Goal: Information Seeking & Learning: Learn about a topic

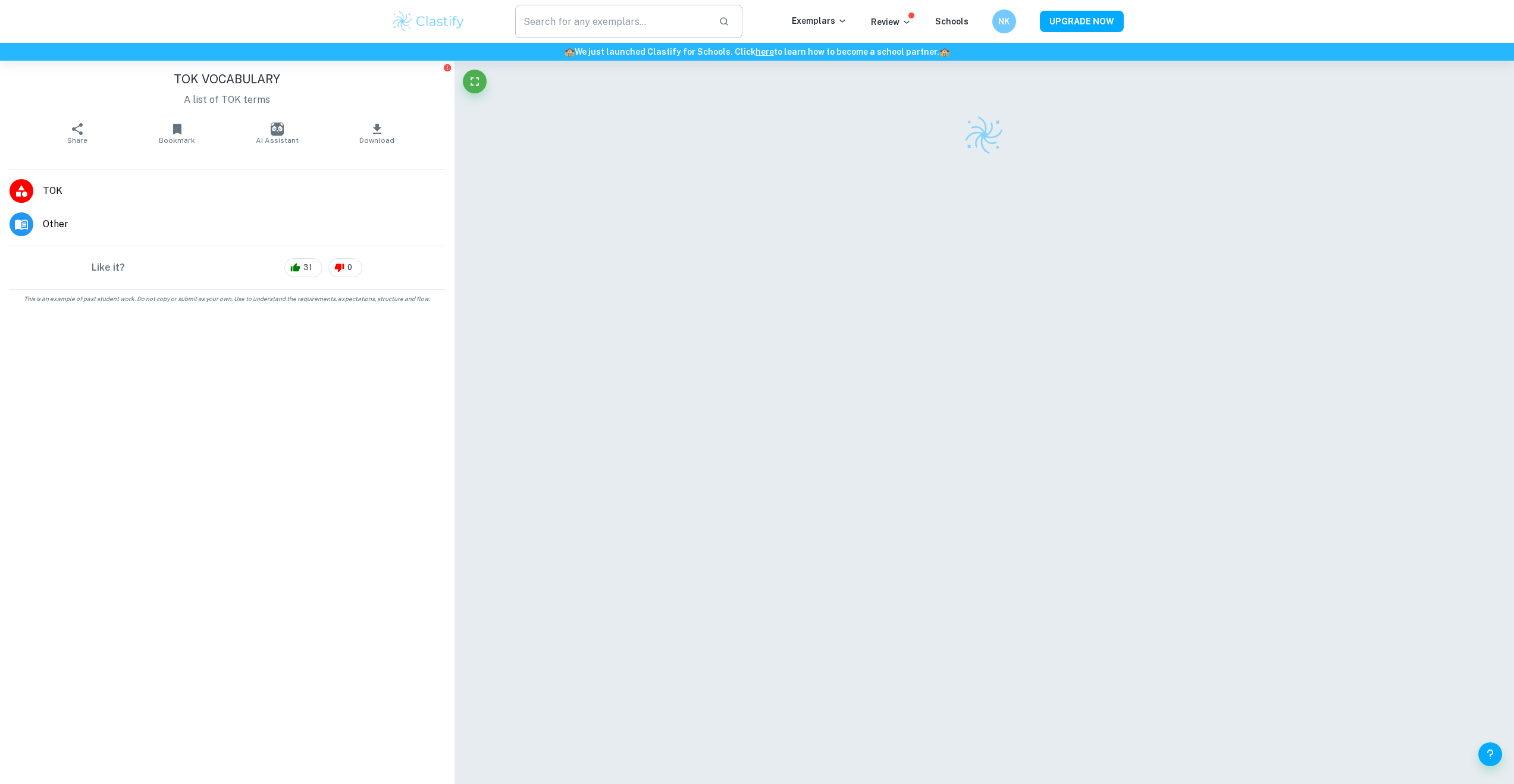
click at [576, 18] on input "text" at bounding box center [613, 22] width 194 height 33
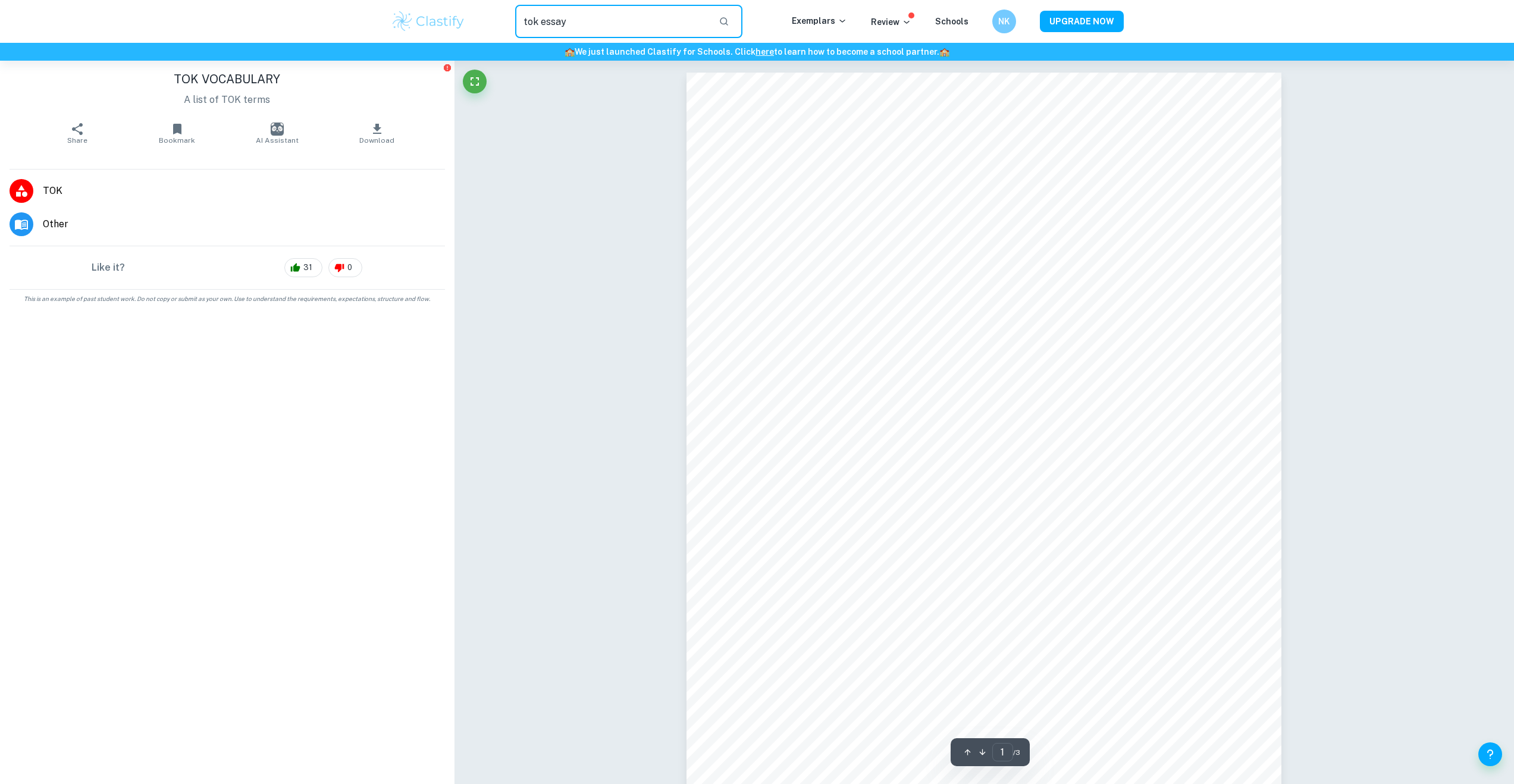
type input "tok essay"
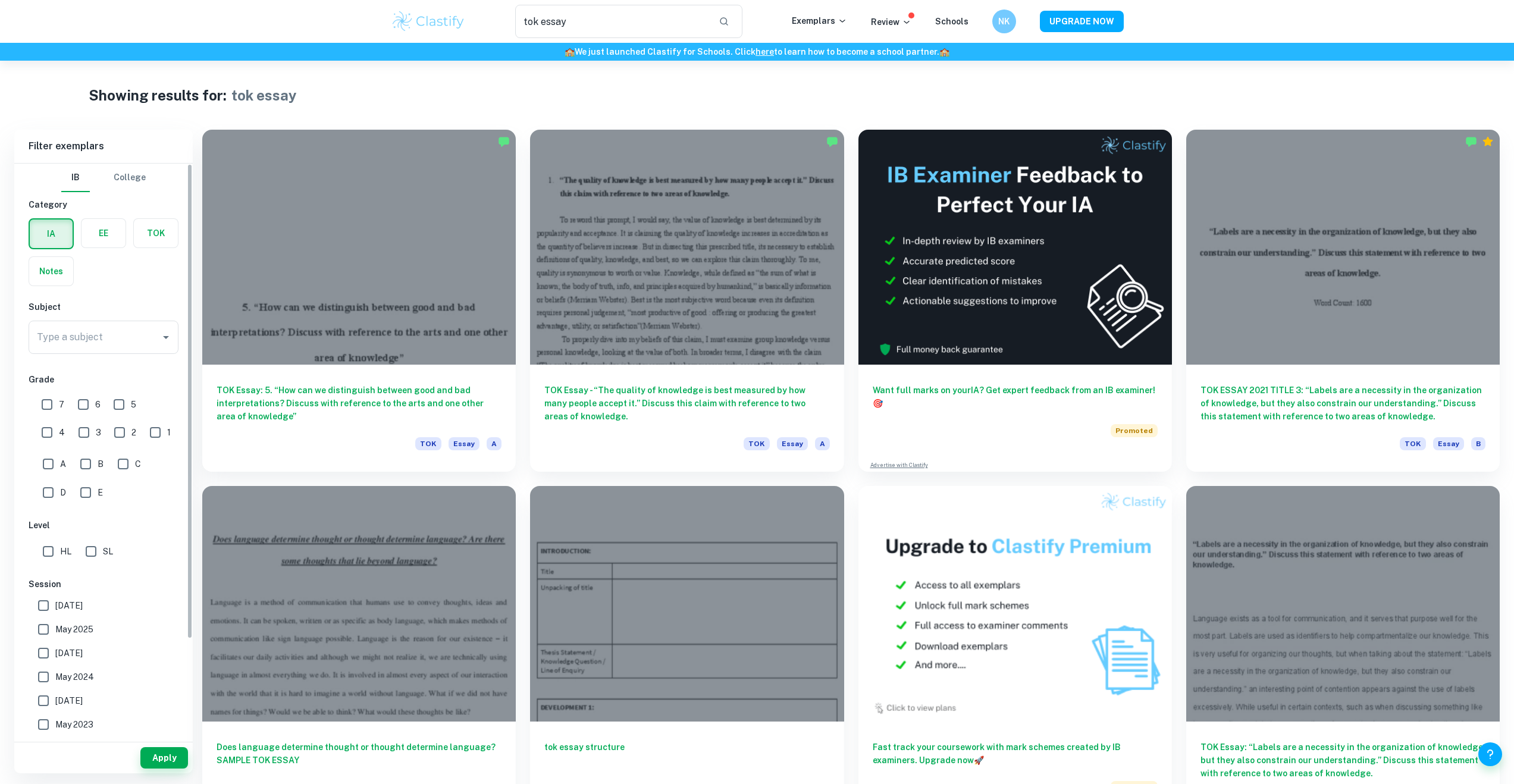
click at [145, 236] on label "button" at bounding box center [156, 233] width 44 height 29
click at [0, 0] on input "radio" at bounding box center [0, 0] width 0 height 0
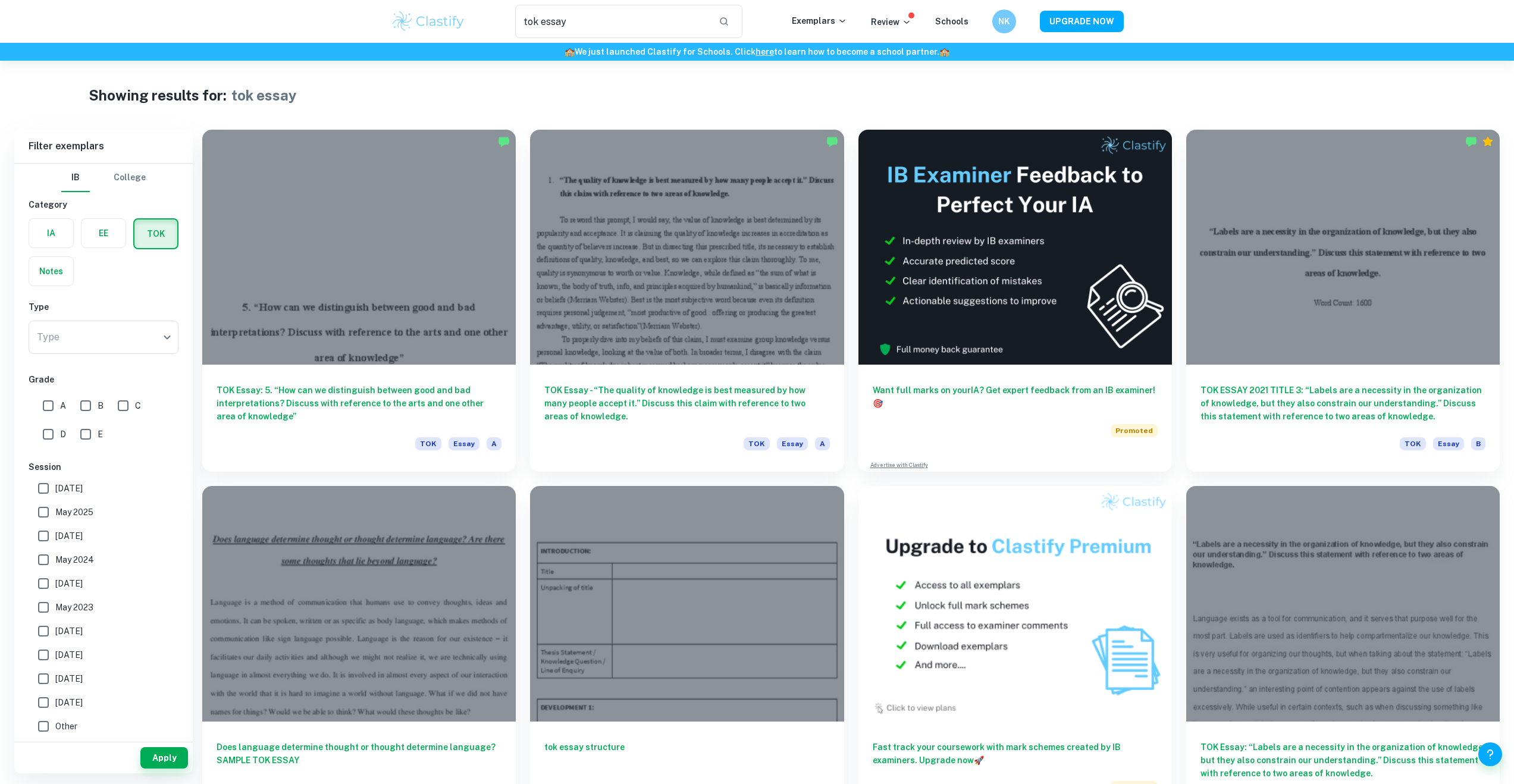
click at [54, 399] on input "A" at bounding box center [48, 405] width 24 height 24
checkbox input "true"
click at [98, 404] on span "B" at bounding box center [101, 406] width 6 height 13
click at [98, 404] on input "B" at bounding box center [85, 405] width 24 height 24
checkbox input "true"
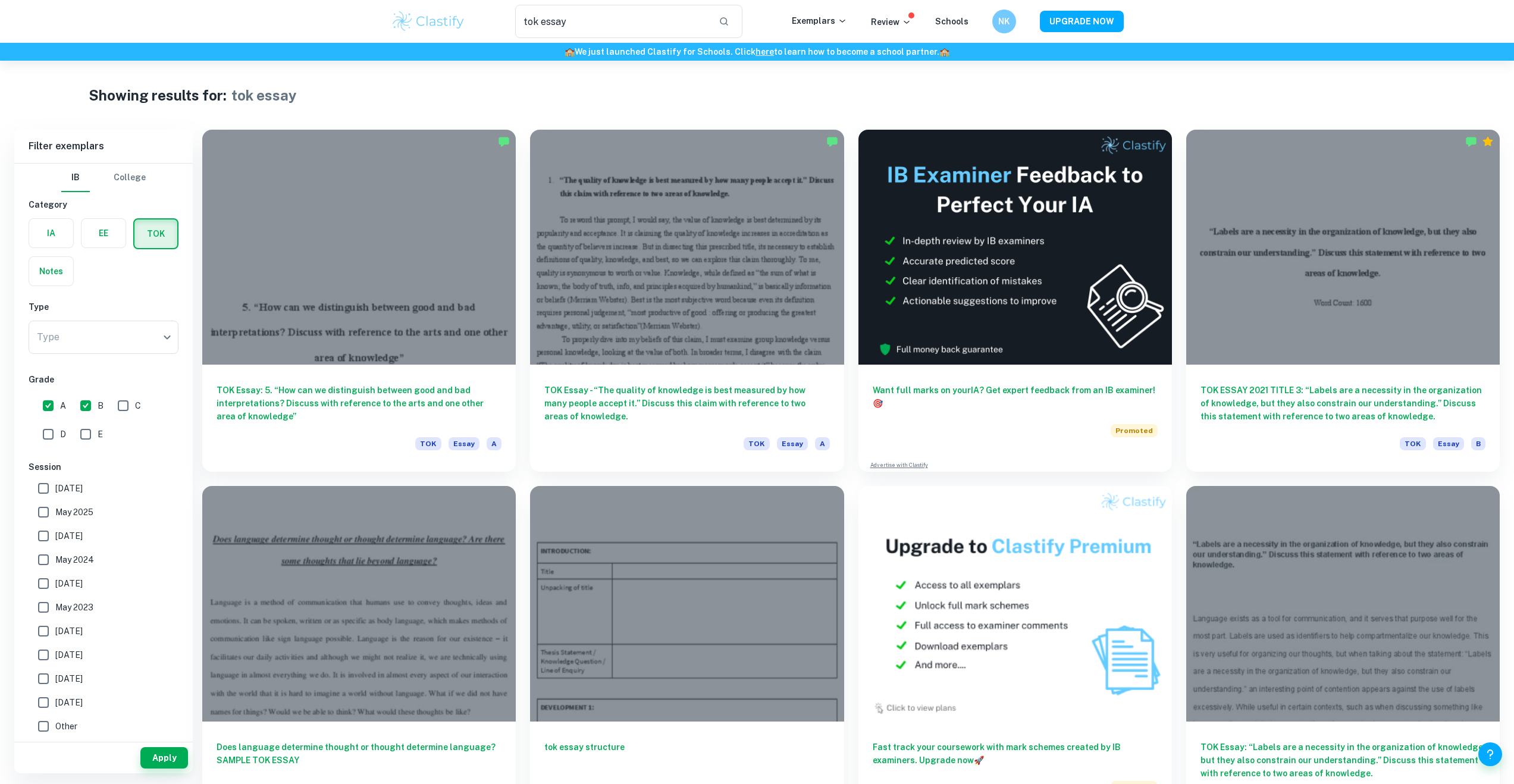
click at [68, 482] on span "[DATE]" at bounding box center [69, 488] width 27 height 13
click at [55, 482] on input "[DATE]" at bounding box center [43, 488] width 24 height 24
checkbox input "true"
click at [68, 508] on span "May 2025" at bounding box center [74, 512] width 38 height 13
click at [55, 508] on input "May 2025" at bounding box center [43, 512] width 24 height 24
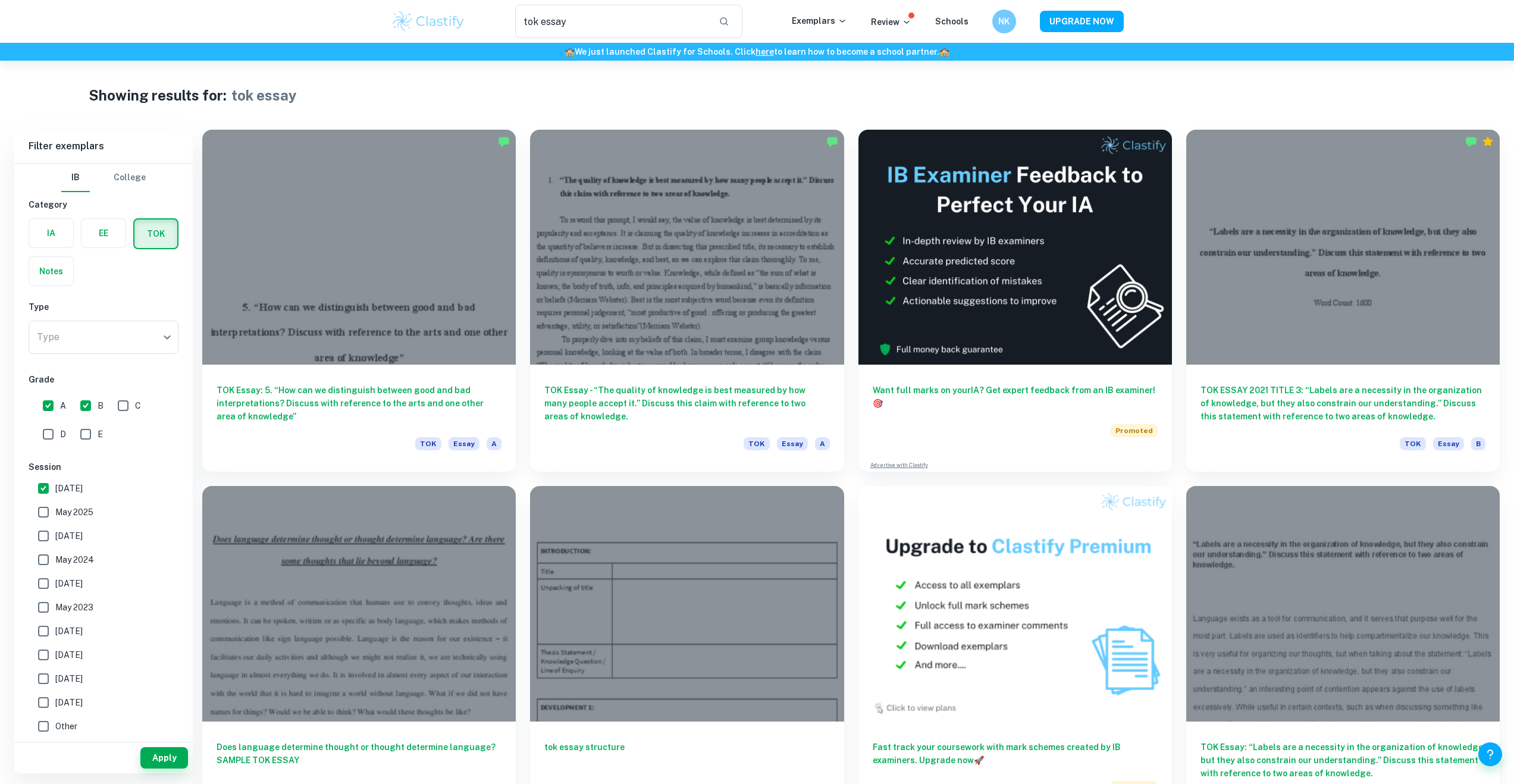
checkbox input "true"
click at [71, 531] on span "[DATE]" at bounding box center [69, 536] width 27 height 13
click at [55, 531] on input "[DATE]" at bounding box center [43, 536] width 24 height 24
checkbox input "true"
click at [72, 555] on span "May 2024" at bounding box center [75, 560] width 39 height 13
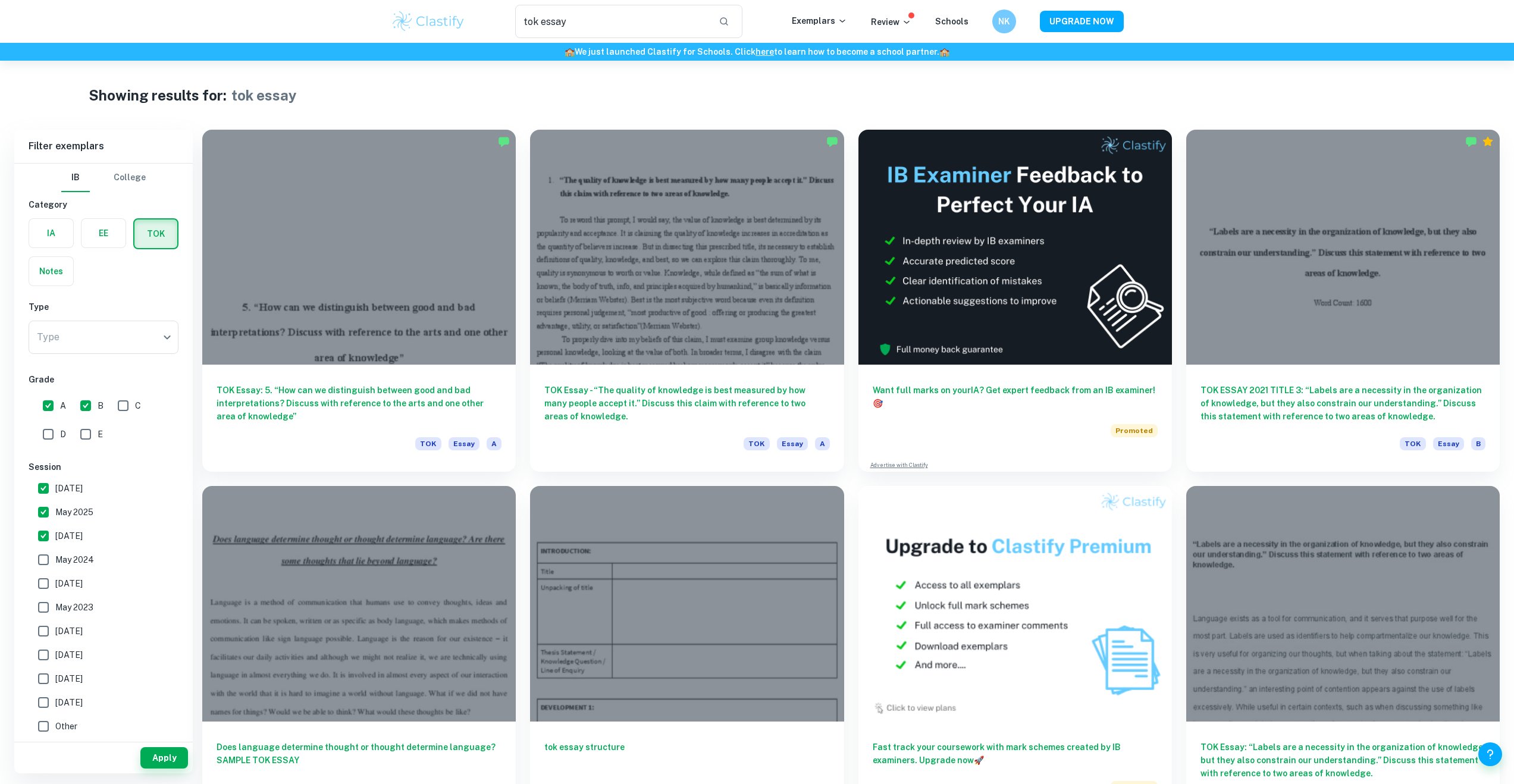
click at [55, 555] on input "May 2024" at bounding box center [43, 559] width 24 height 24
checkbox input "true"
click at [166, 759] on button "Apply" at bounding box center [164, 758] width 48 height 22
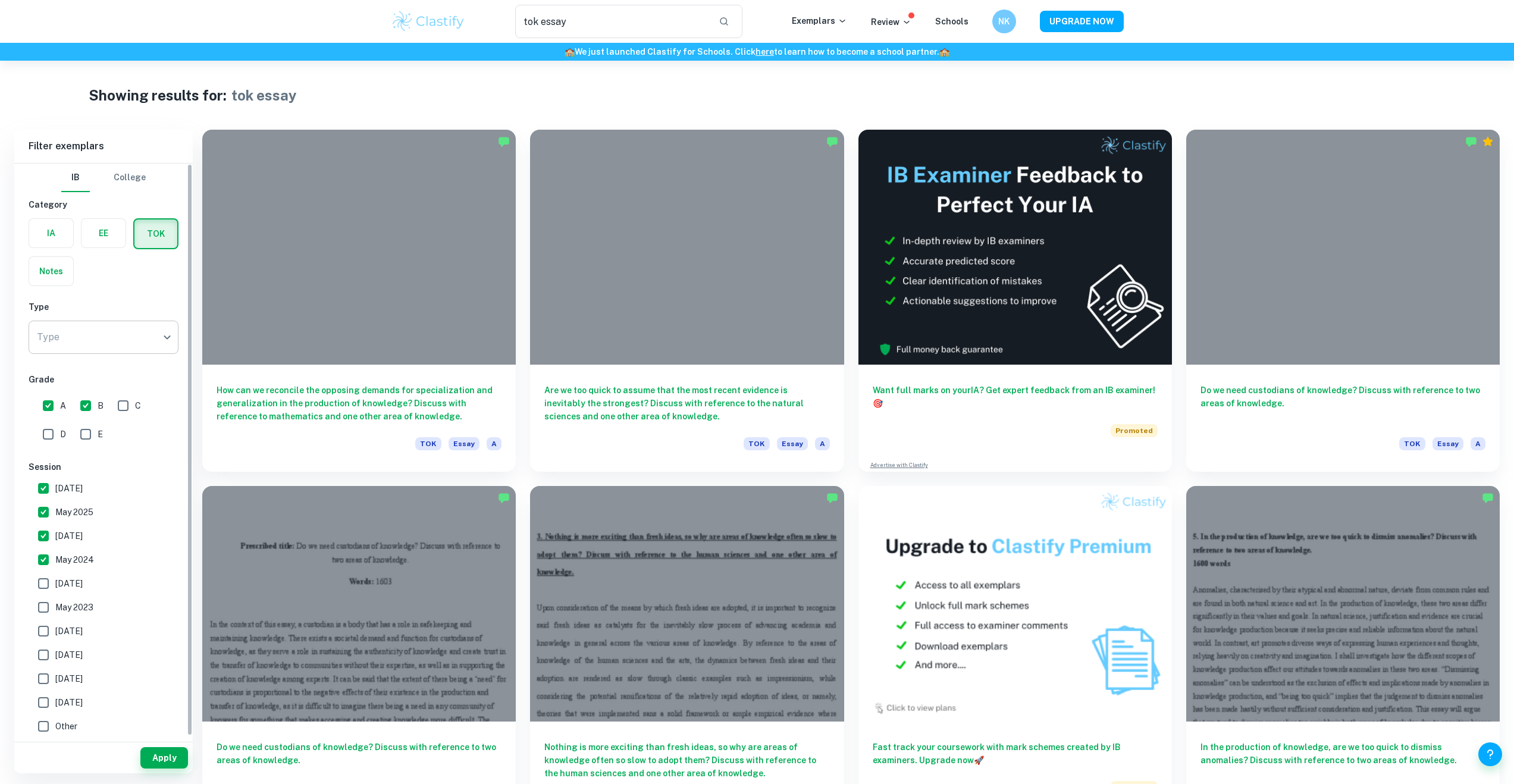
click at [138, 346] on body "We value your privacy We use cookies to enhance your browsing experience, serve…" at bounding box center [757, 452] width 1514 height 784
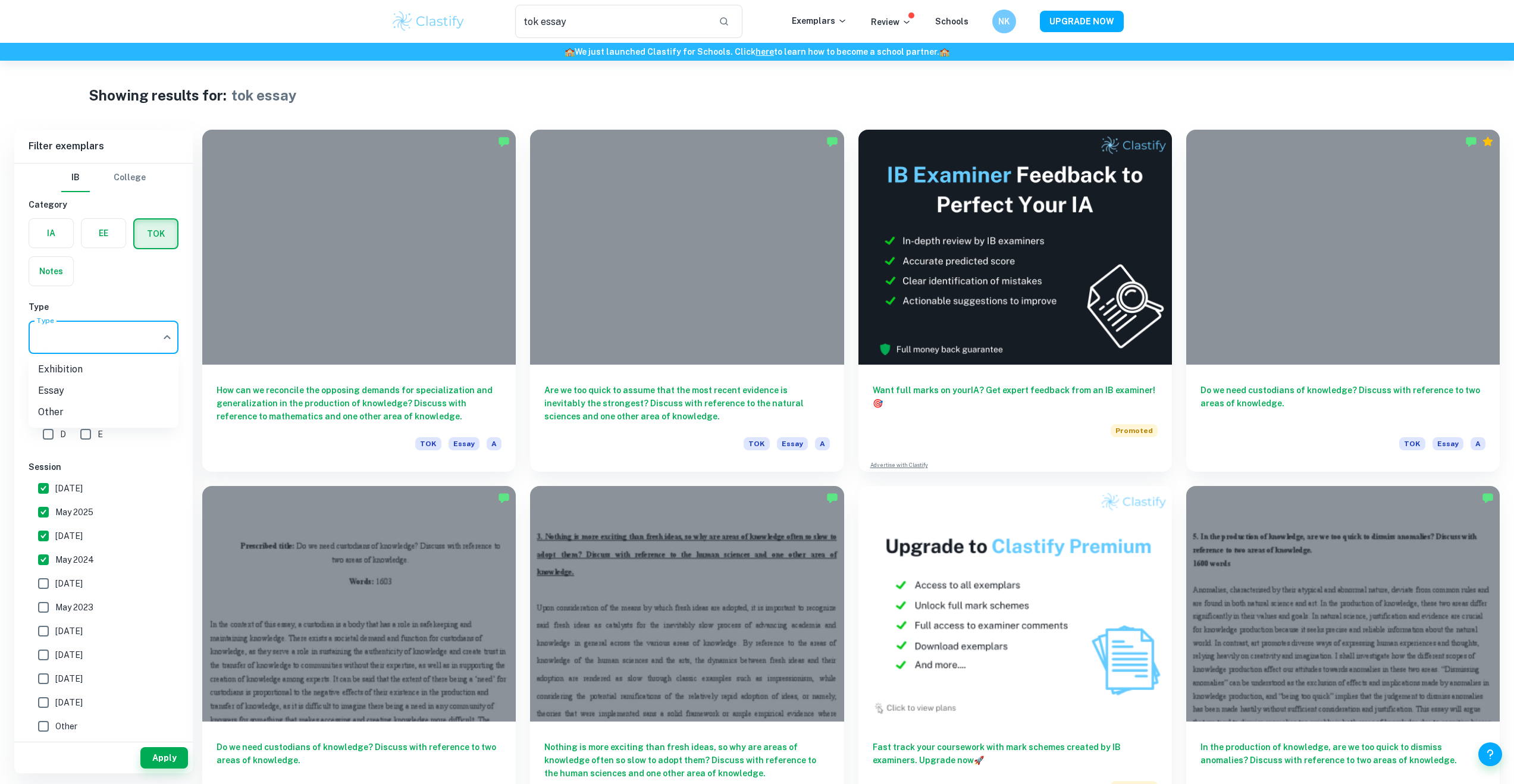
click at [105, 382] on li "Essay" at bounding box center [104, 391] width 150 height 22
type input "Essay"
click at [163, 762] on button "Apply" at bounding box center [164, 758] width 48 height 22
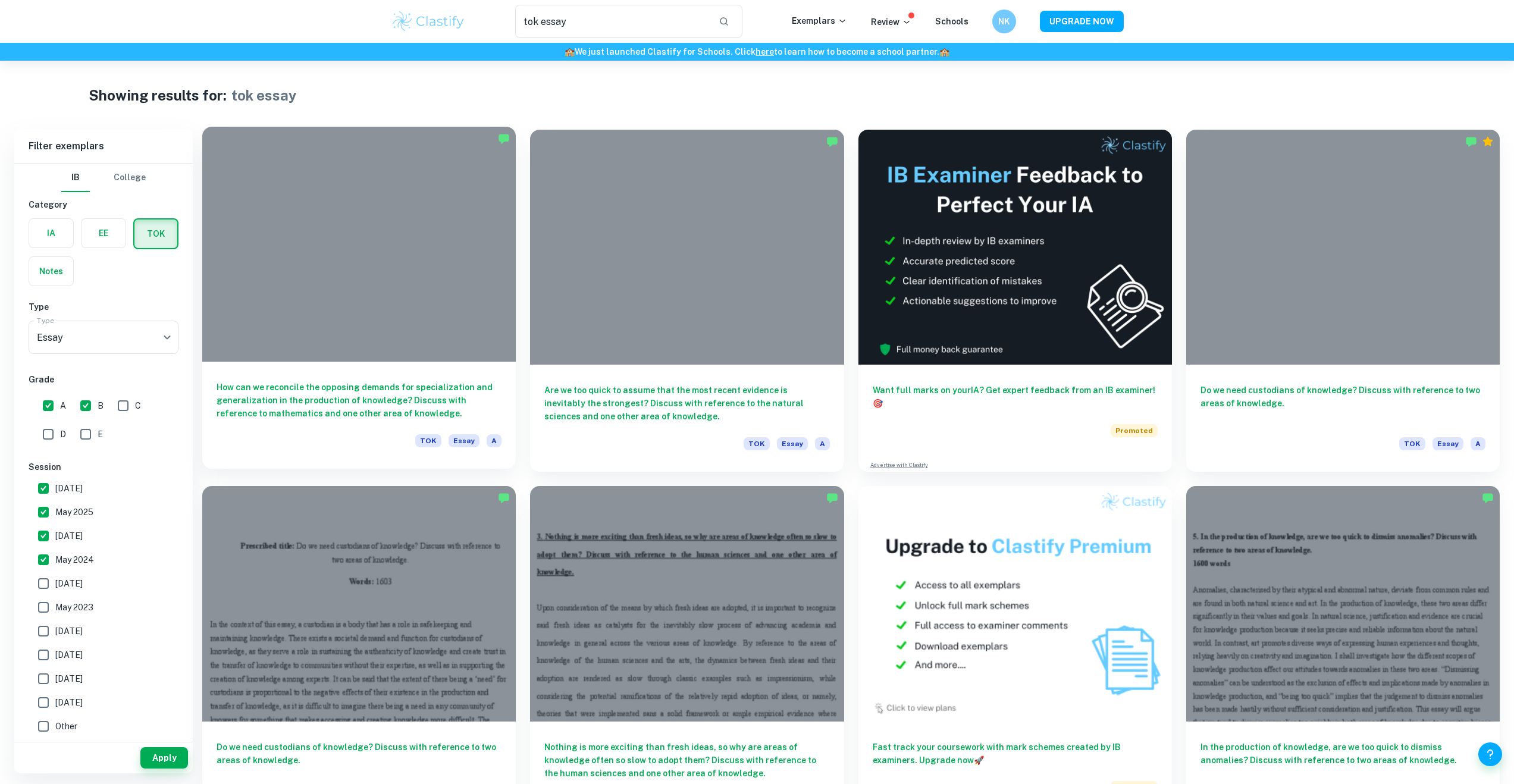
click at [443, 407] on h6 "How can we reconcile the opposing demands for specialization and generalization…" at bounding box center [359, 400] width 285 height 40
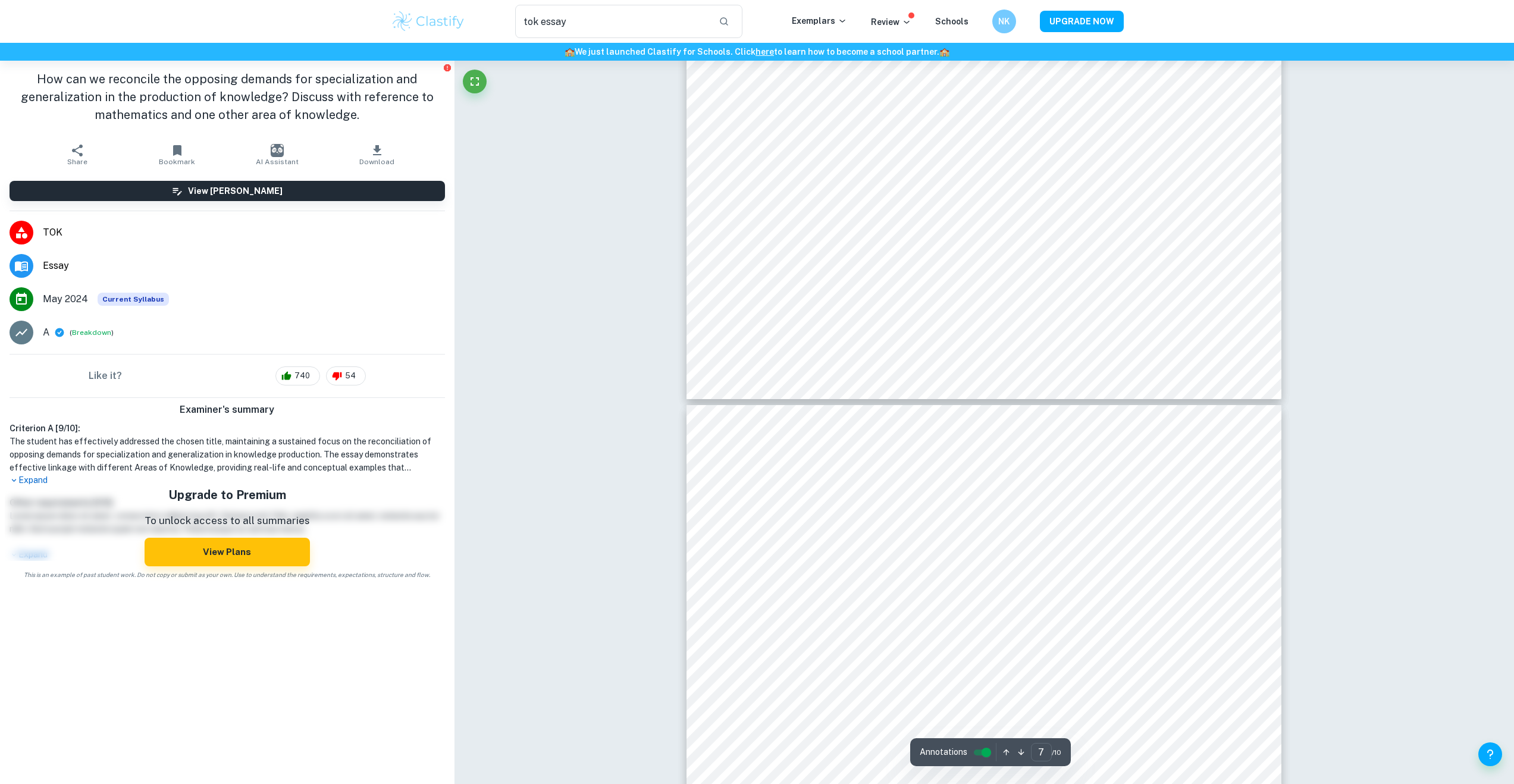
type input "6"
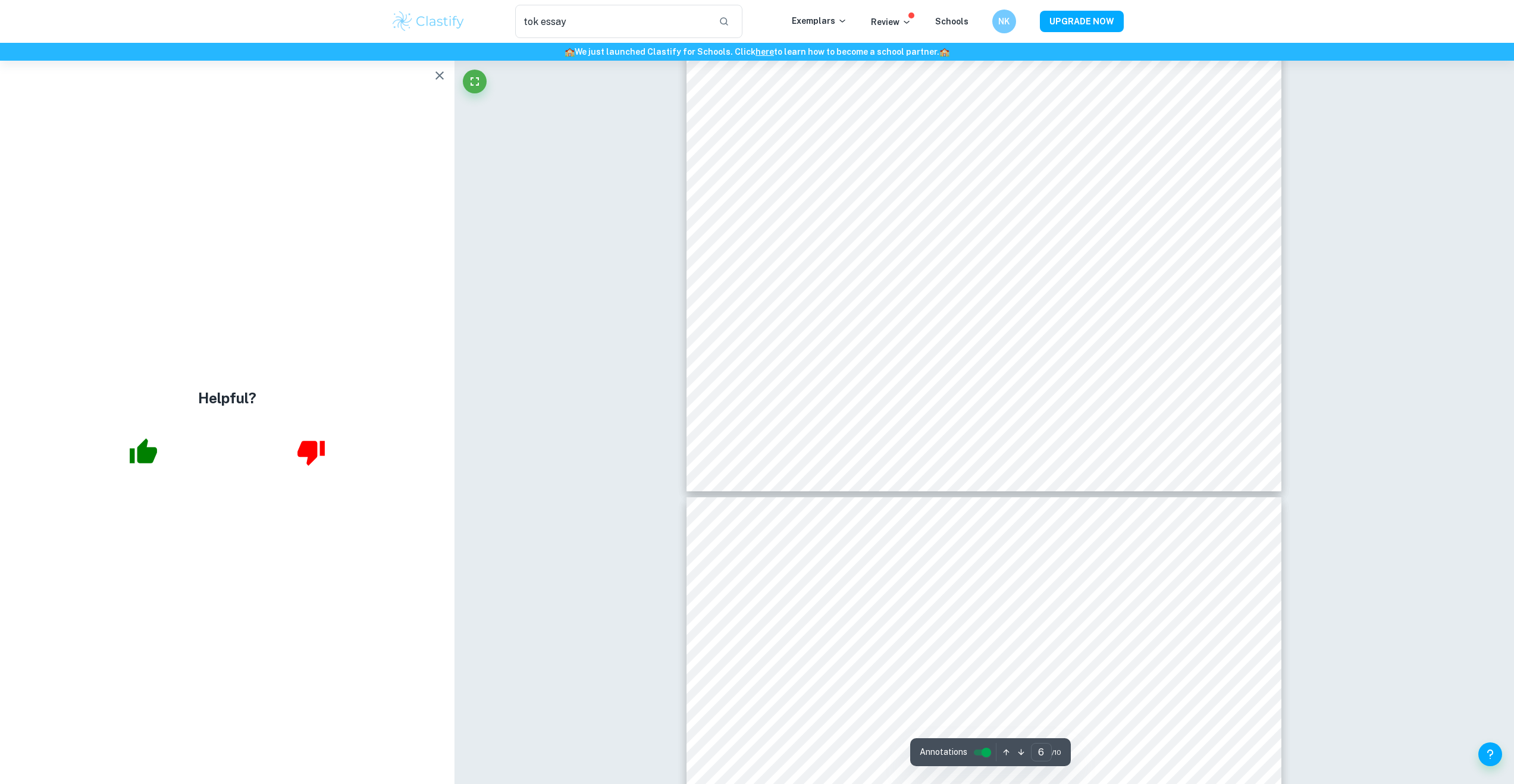
scroll to position [4851, 0]
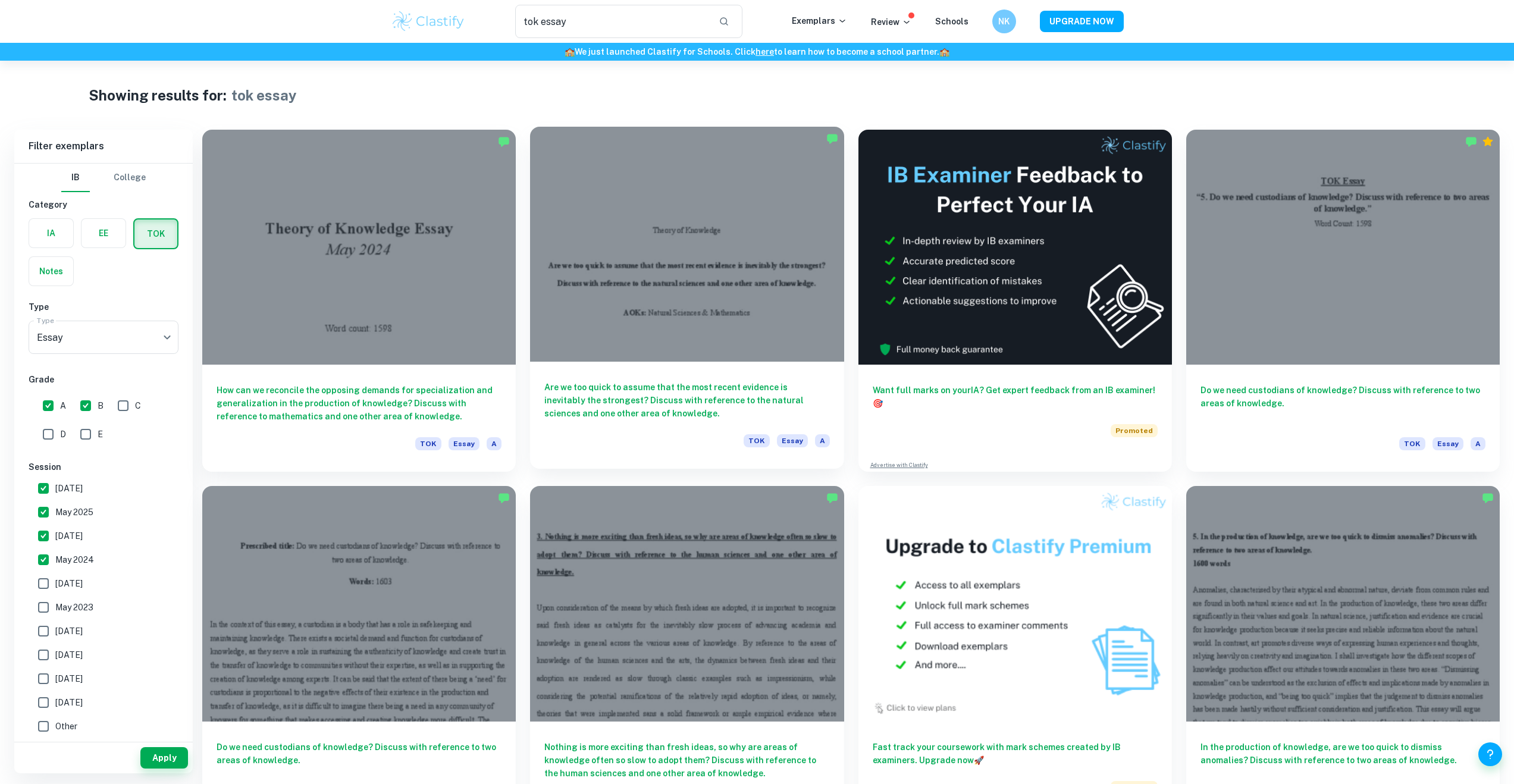
click at [674, 356] on div at bounding box center [687, 244] width 314 height 235
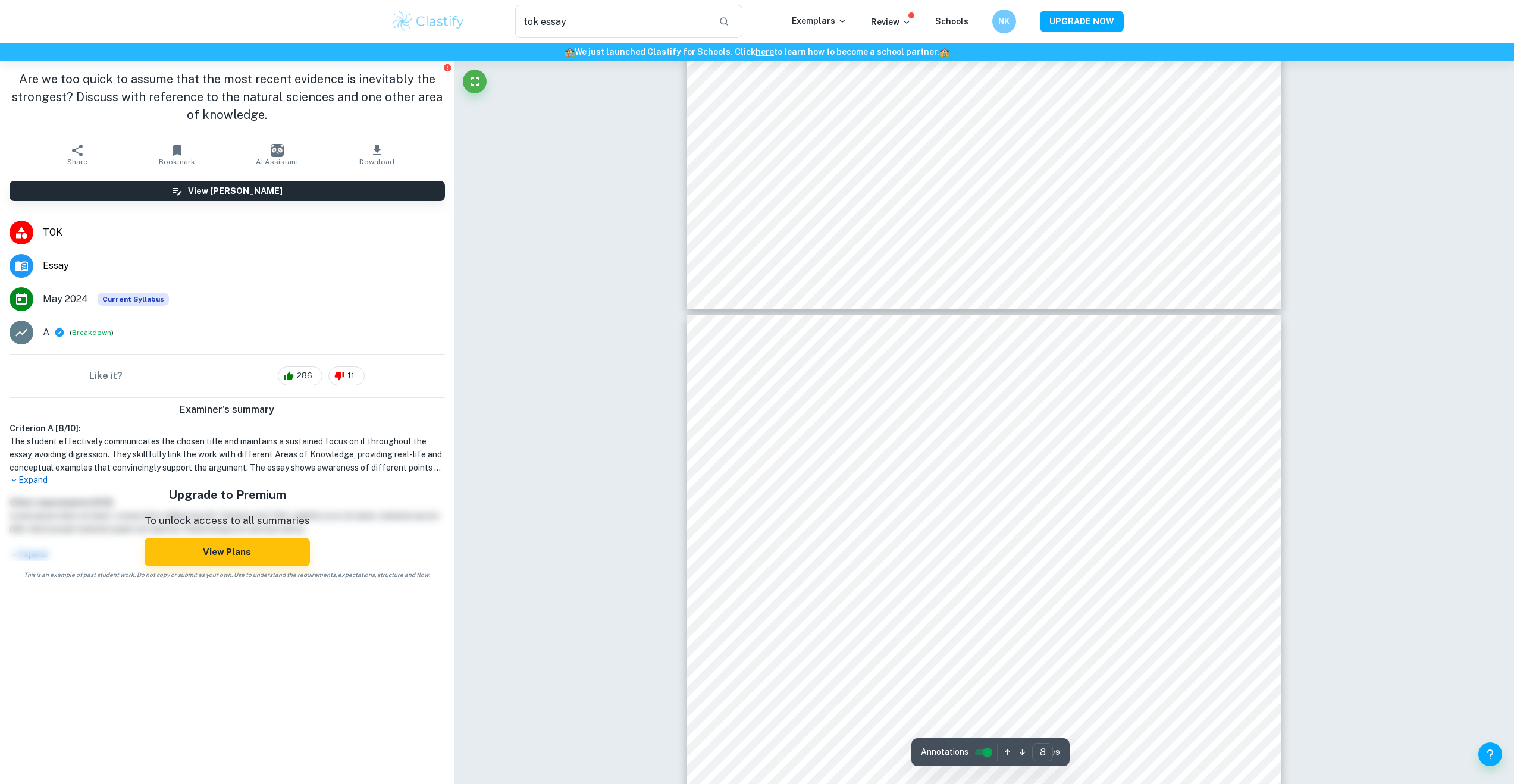
type input "7"
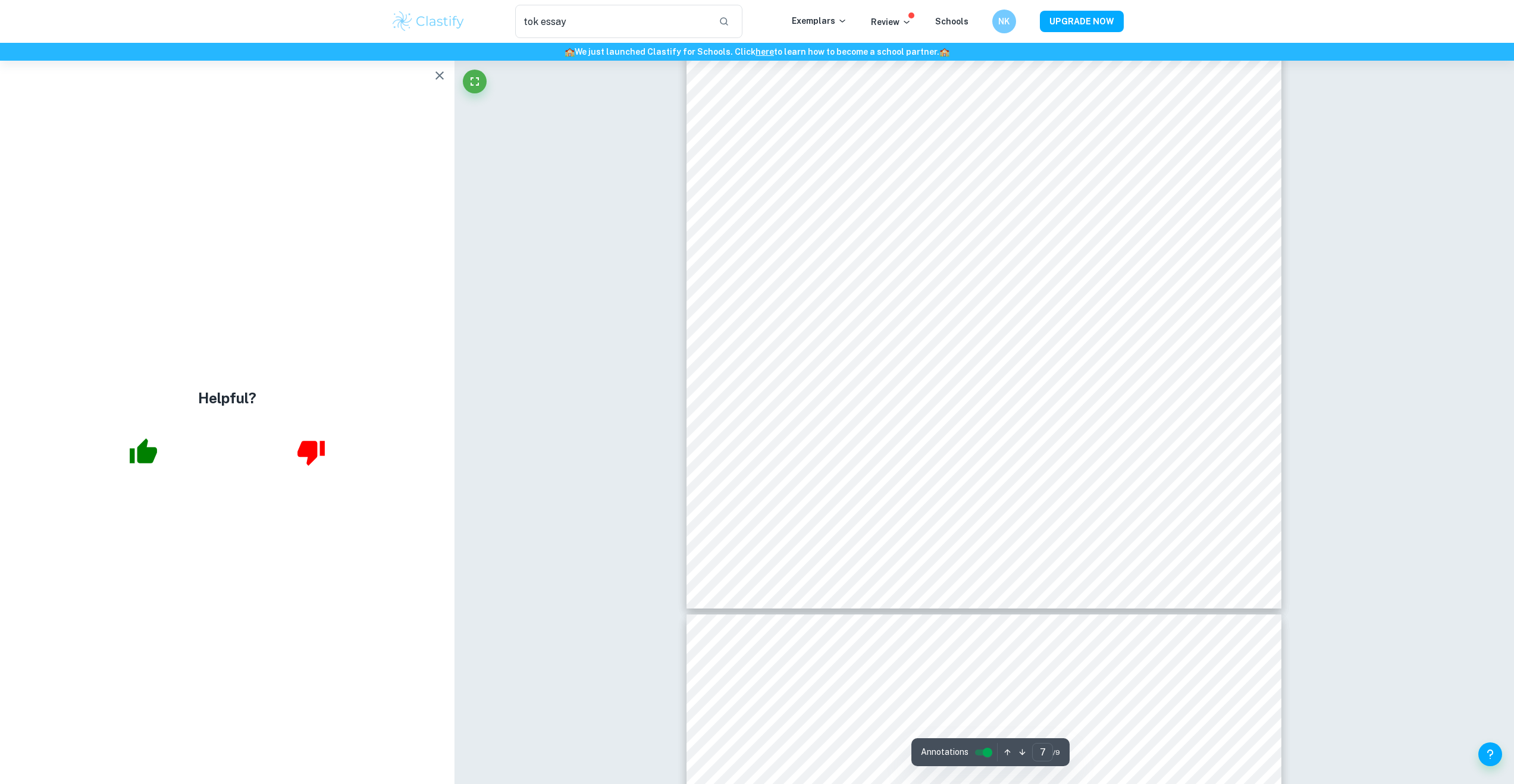
scroll to position [5101, 0]
